Goal: Check status: Check status

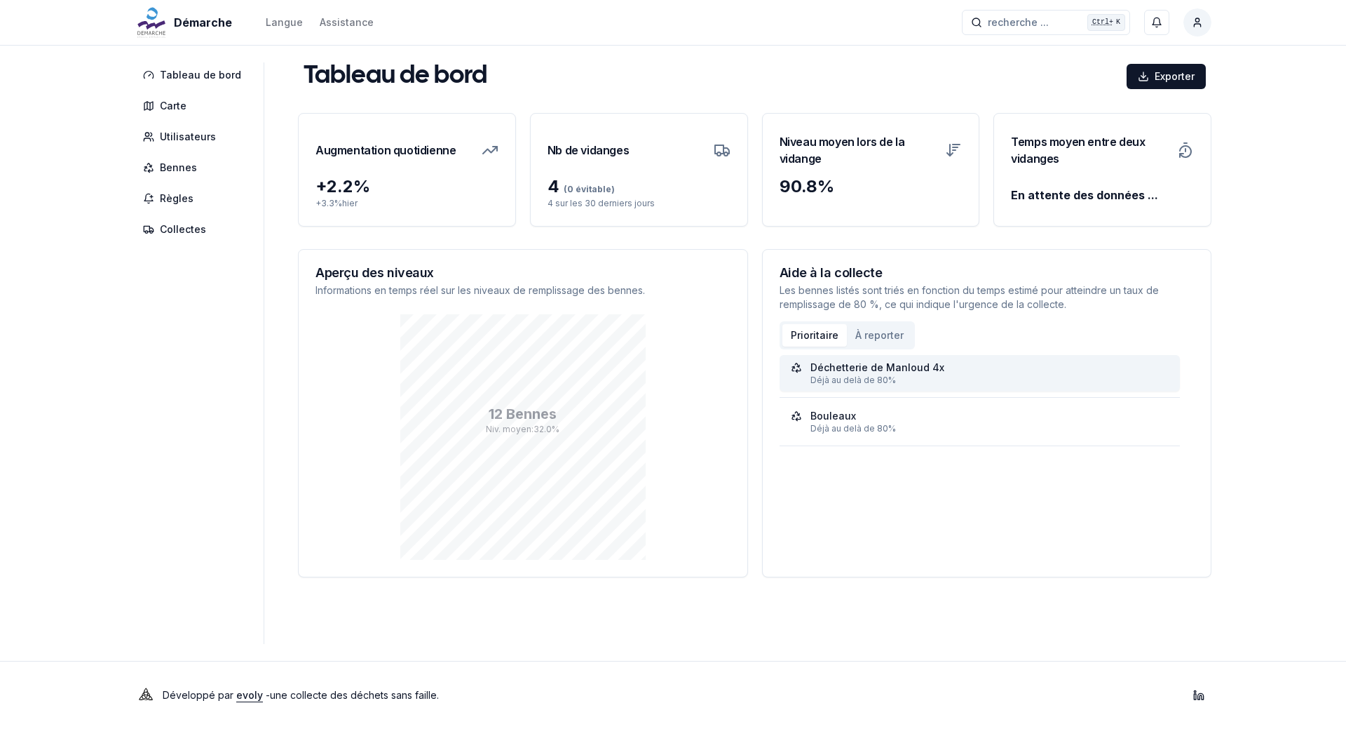
click at [938, 372] on div "Déchetterie de Manloud 4x" at bounding box center [980, 367] width 379 height 14
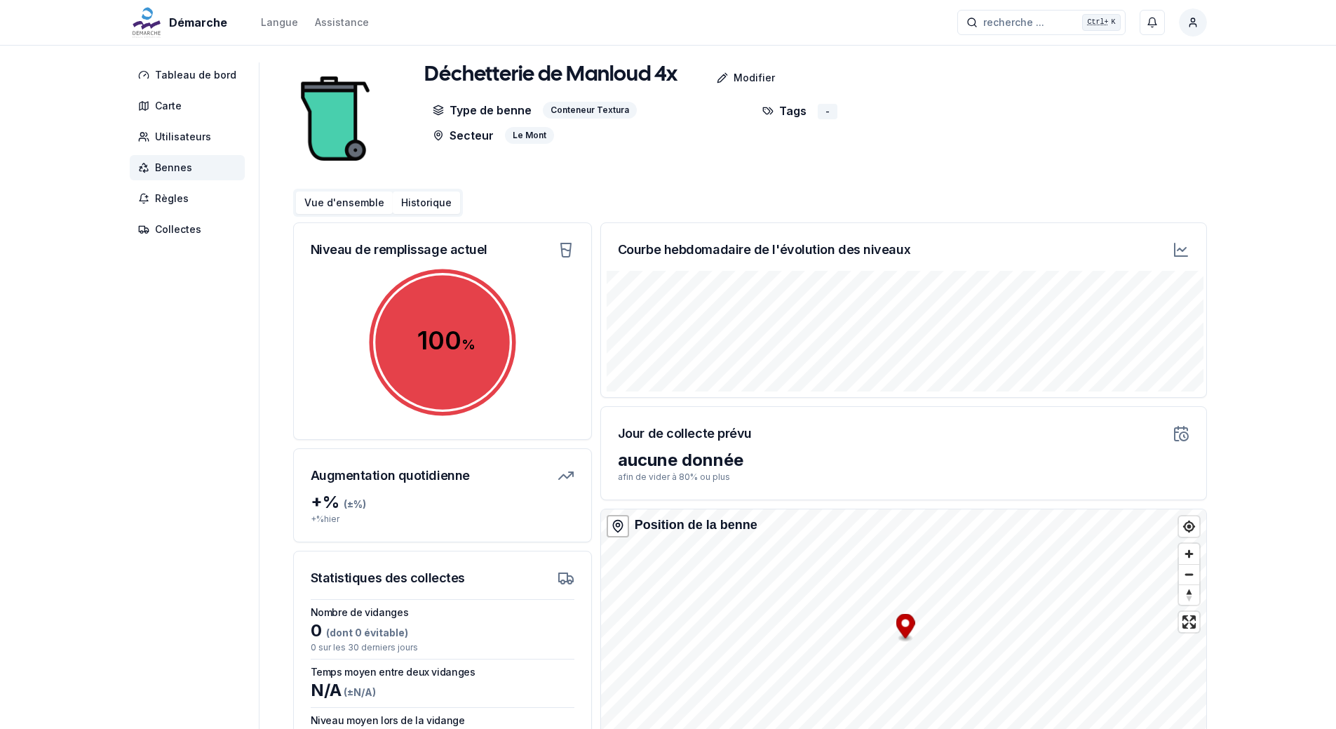
click at [418, 203] on button "Historique" at bounding box center [426, 202] width 67 height 22
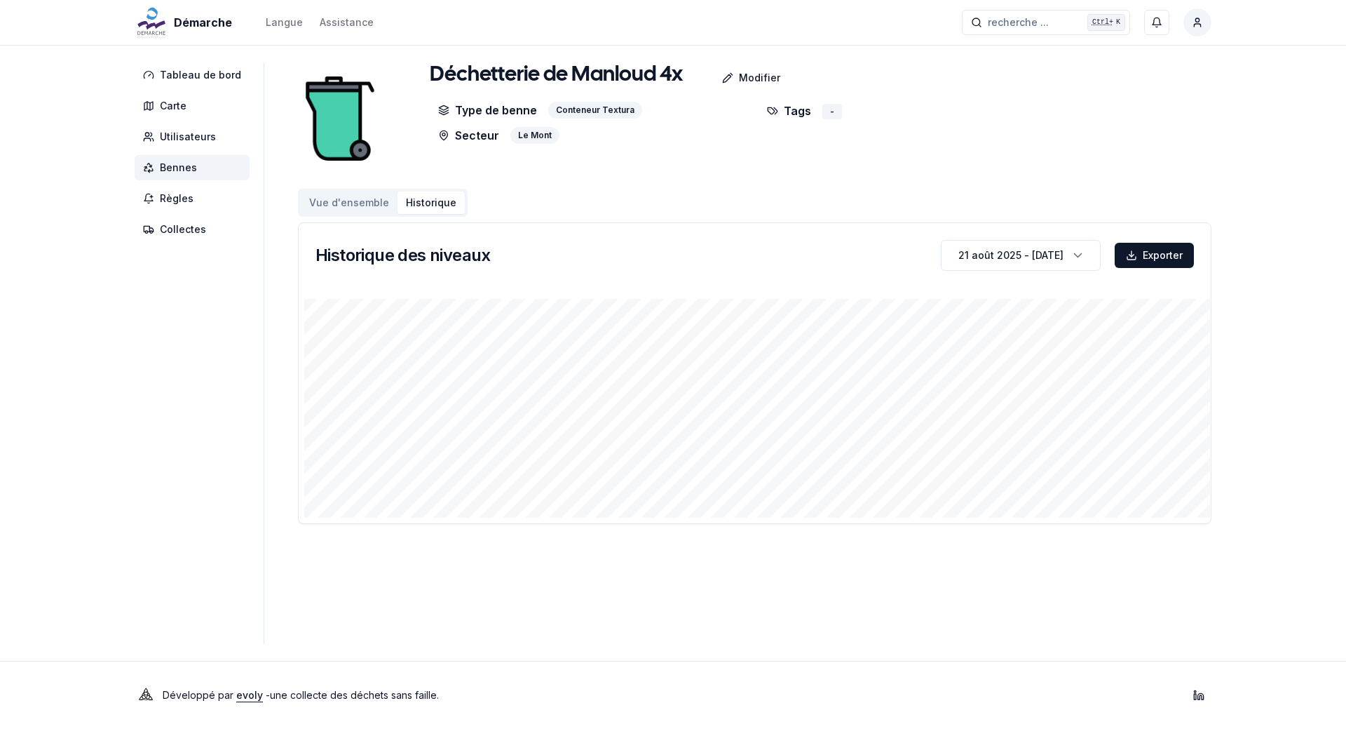
click at [320, 202] on button "Vue d'ensemble" at bounding box center [349, 202] width 97 height 22
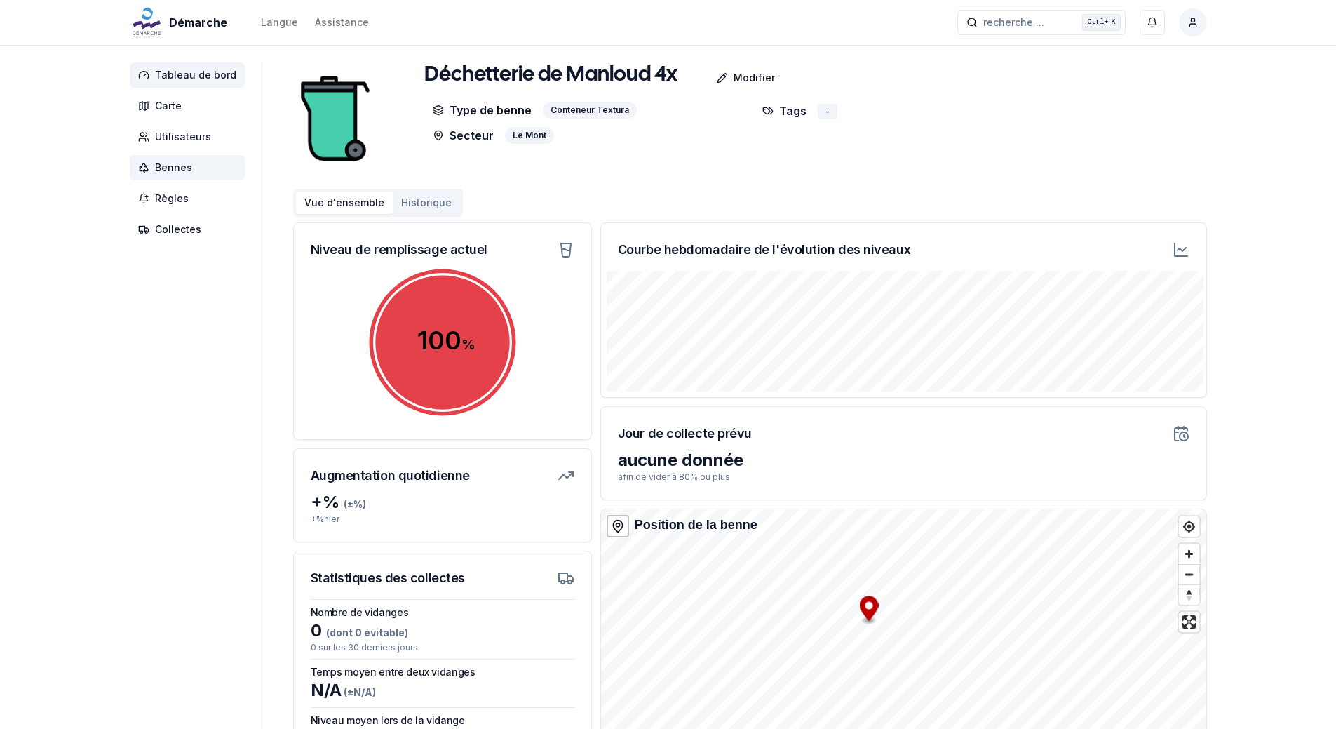
click at [198, 72] on span "Tableau de bord" at bounding box center [195, 75] width 81 height 14
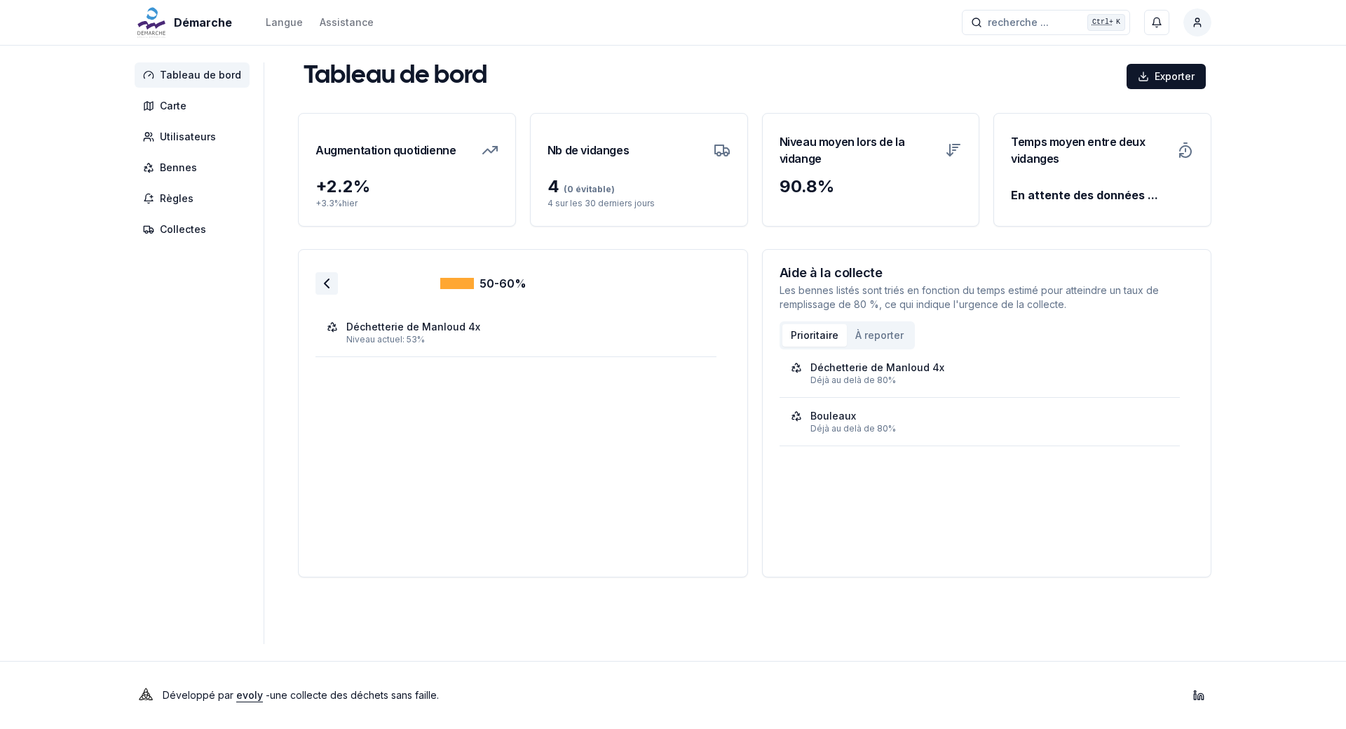
click at [324, 281] on icon at bounding box center [326, 283] width 17 height 17
click at [399, 374] on div "Bouleaux" at bounding box center [516, 375] width 379 height 14
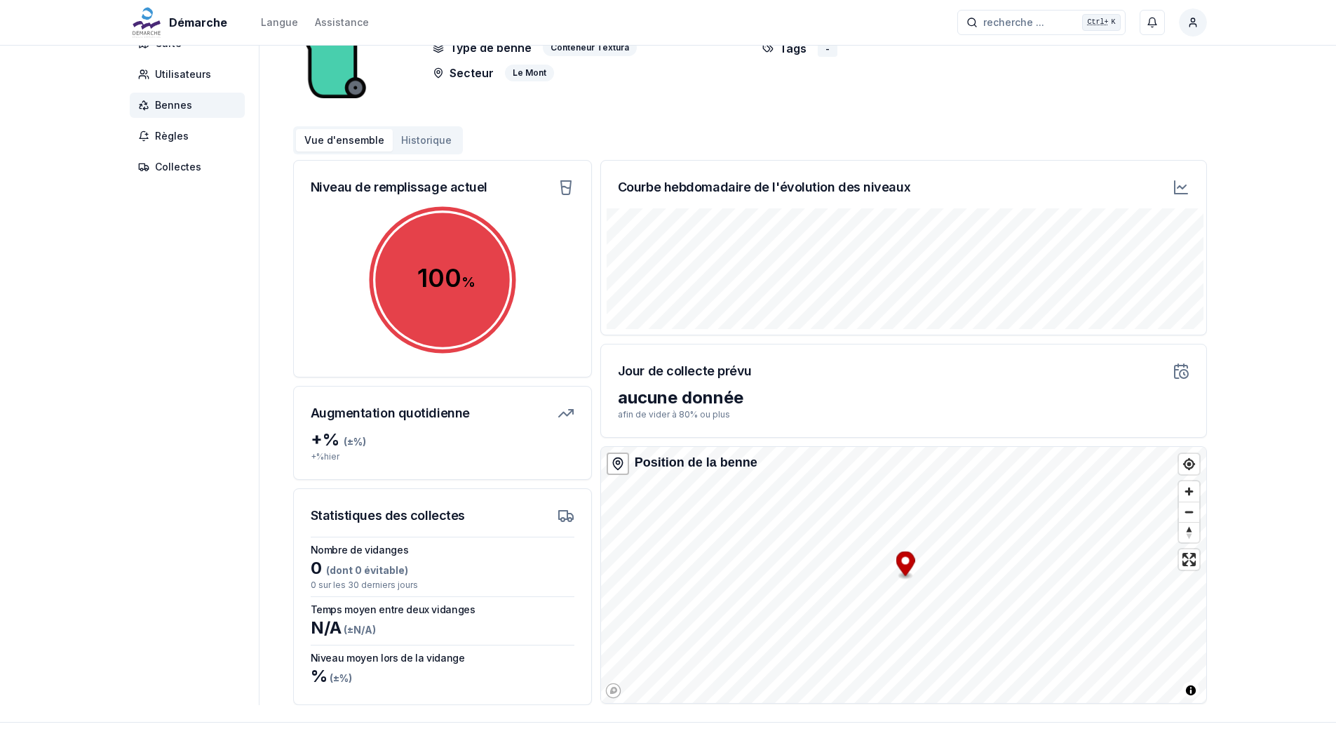
scroll to position [123, 0]
